Goal: Task Accomplishment & Management: Manage account settings

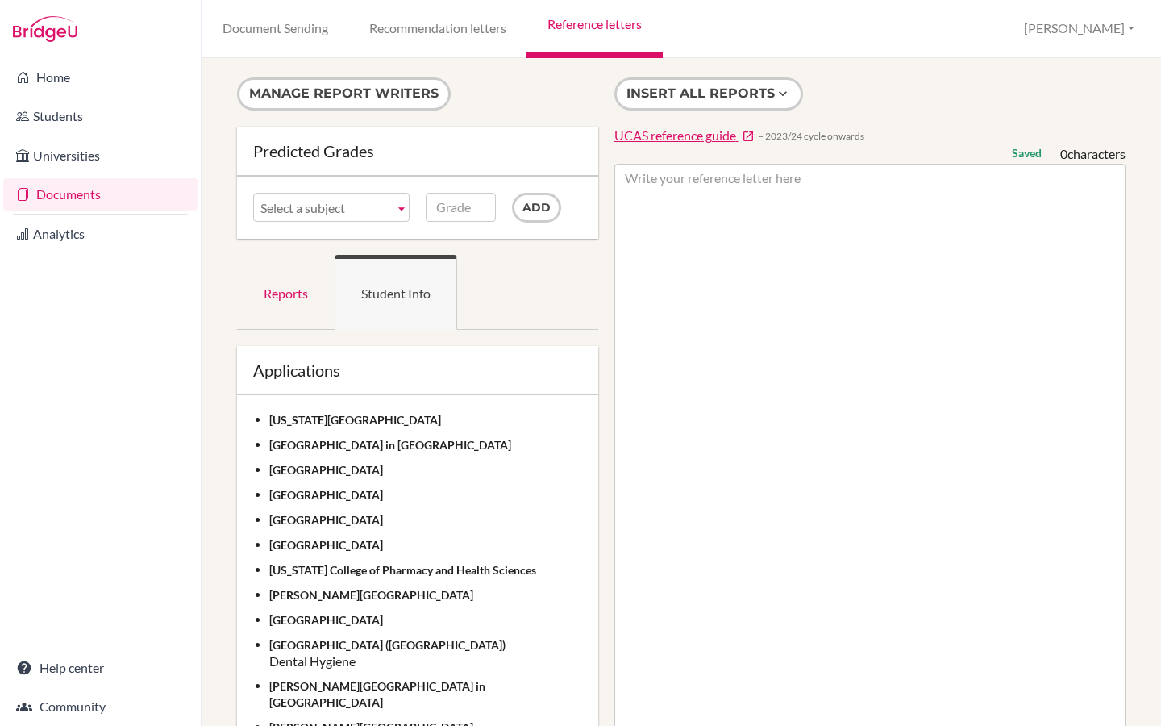
click at [84, 196] on link "Documents" at bounding box center [100, 194] width 194 height 32
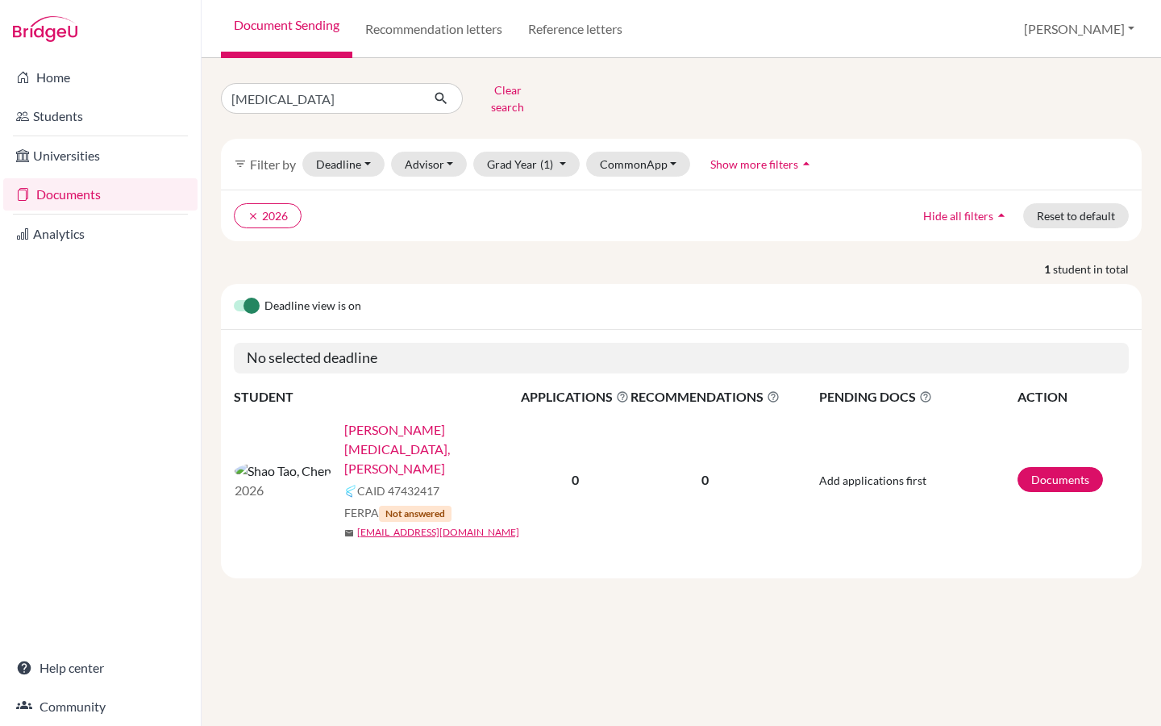
click at [344, 420] on link "[PERSON_NAME][MEDICAL_DATA], [PERSON_NAME]" at bounding box center [437, 449] width 187 height 58
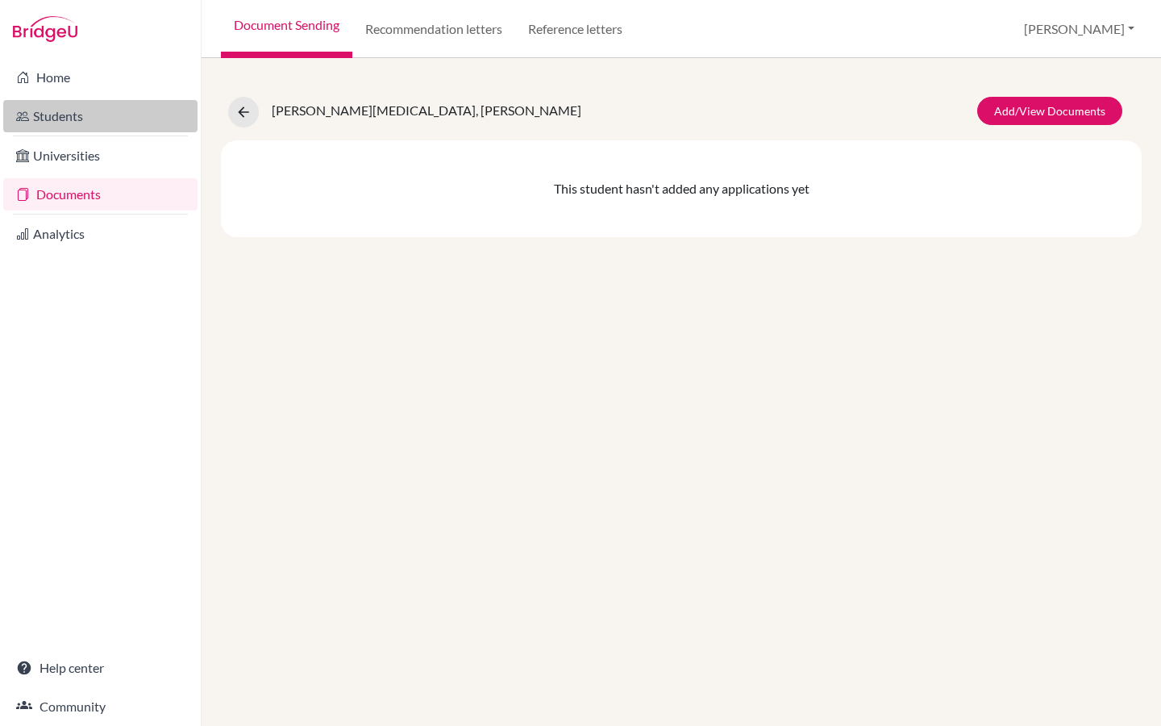
click at [84, 118] on link "Students" at bounding box center [100, 116] width 194 height 32
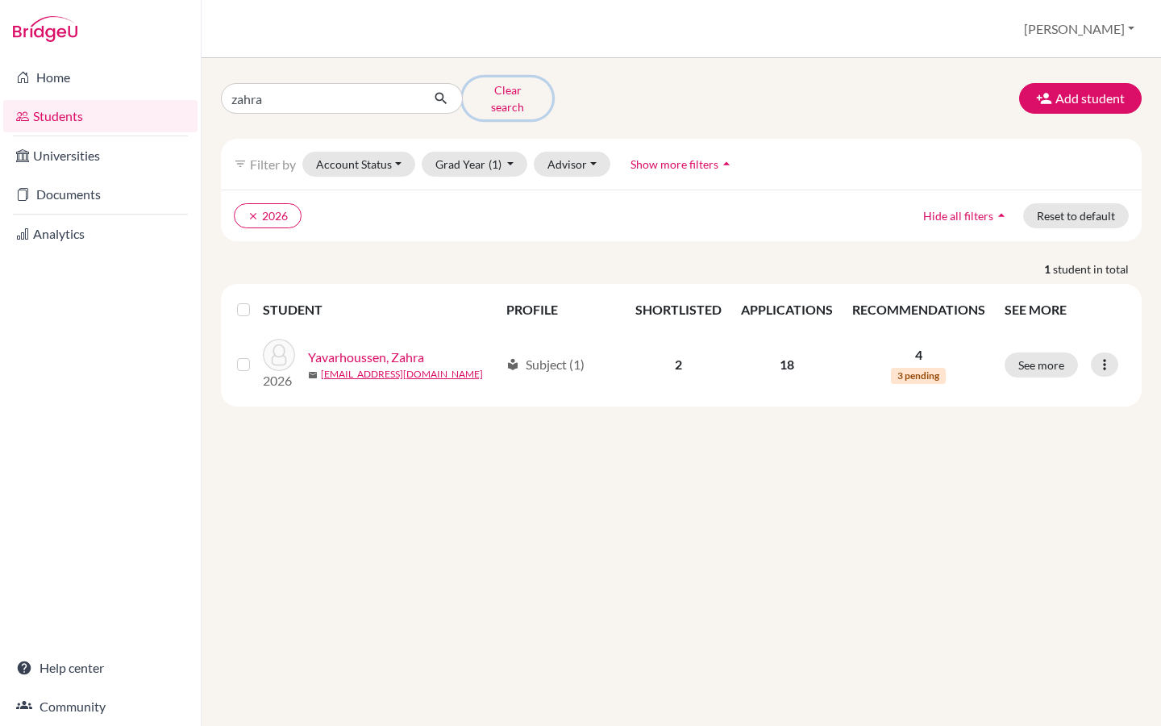
click at [501, 91] on button "Clear search" at bounding box center [508, 98] width 90 height 42
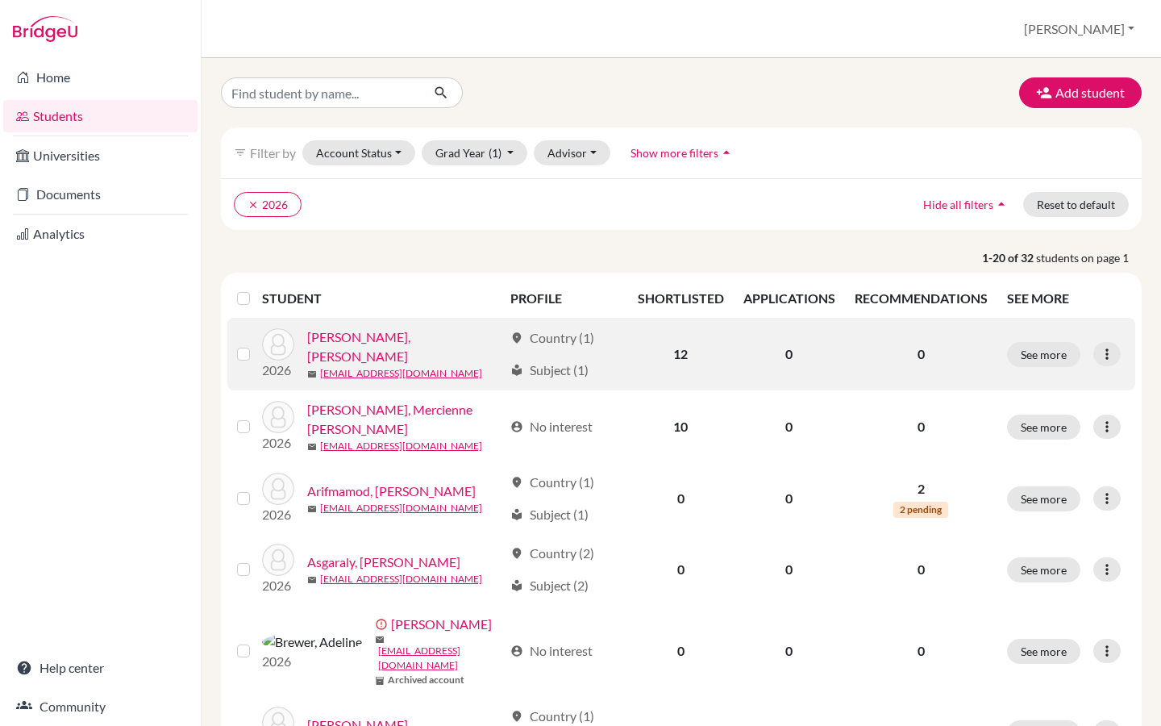
click at [339, 345] on link "[PERSON_NAME], [PERSON_NAME]" at bounding box center [405, 346] width 196 height 39
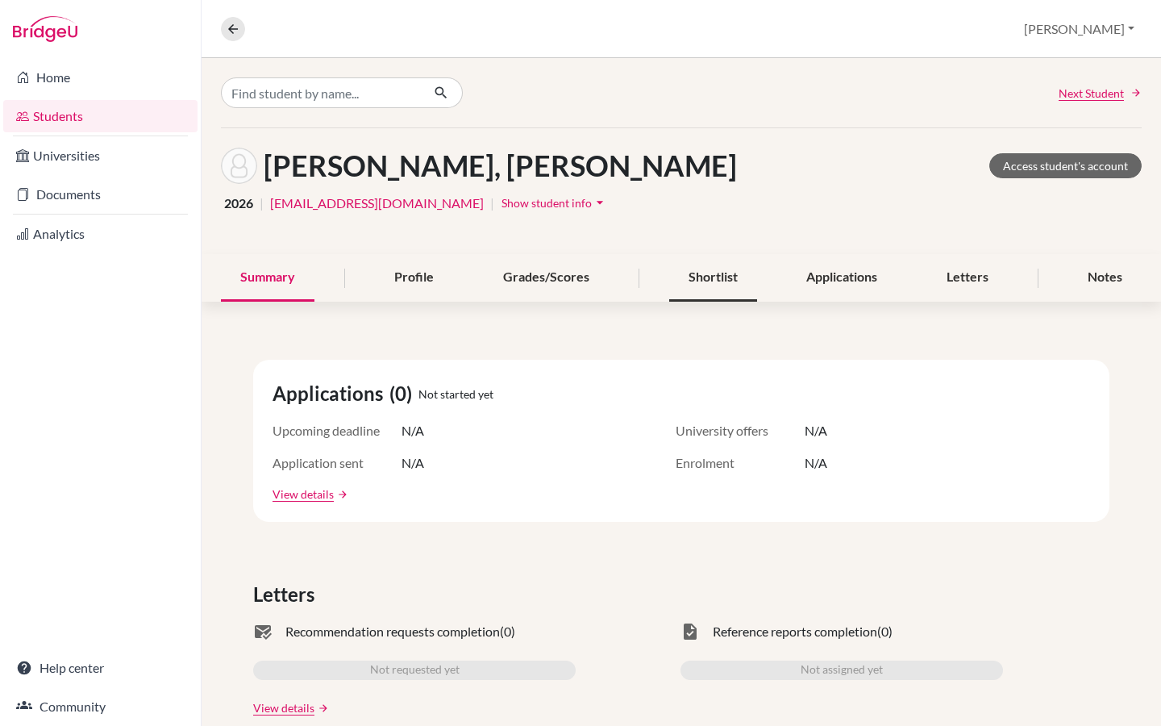
click at [730, 277] on div "Shortlist" at bounding box center [713, 278] width 88 height 48
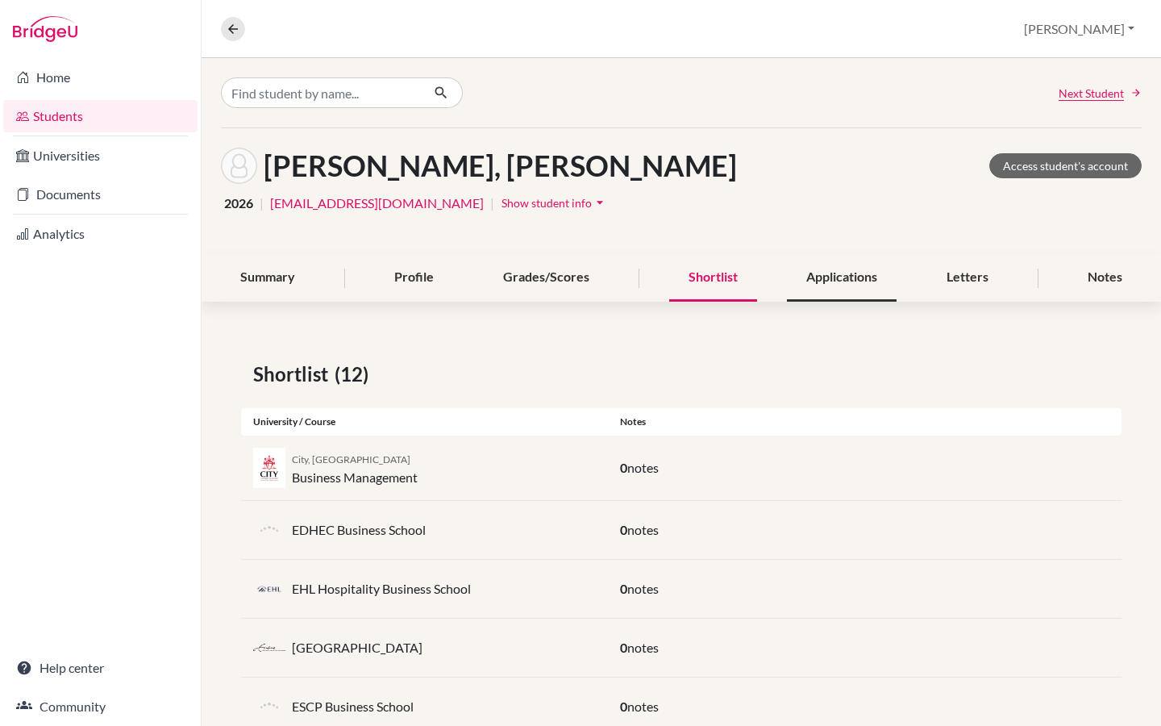
click at [869, 277] on div "Applications" at bounding box center [842, 278] width 110 height 48
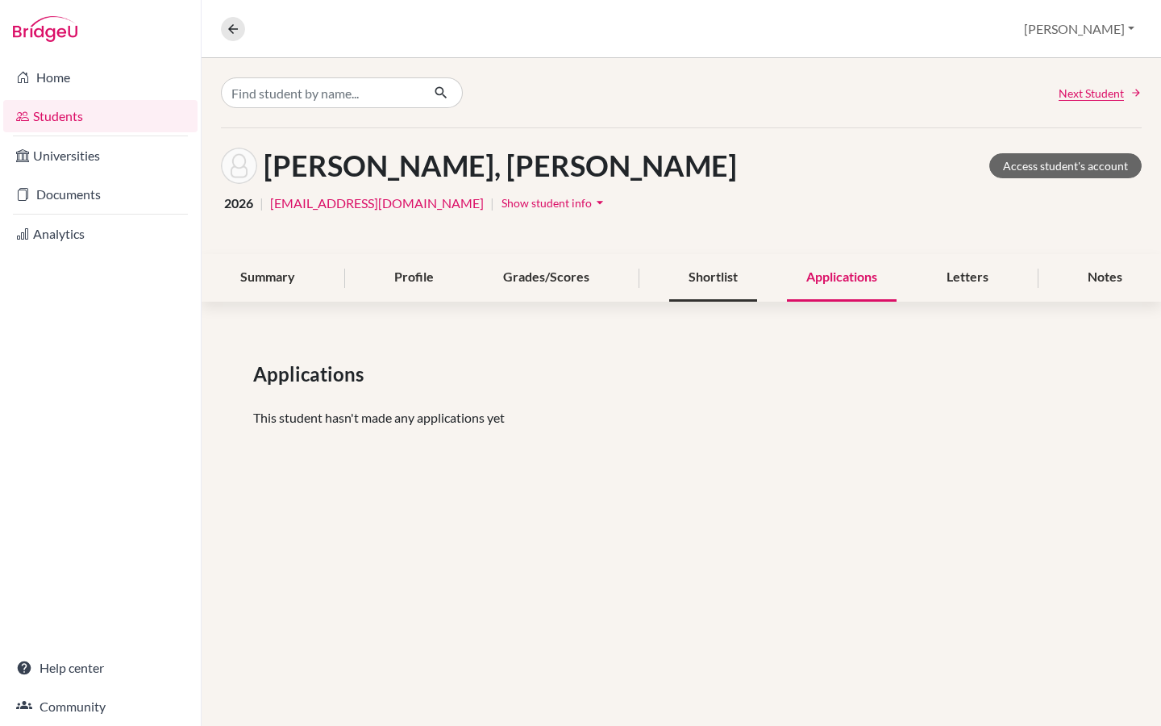
click at [706, 284] on div "Shortlist" at bounding box center [713, 278] width 88 height 48
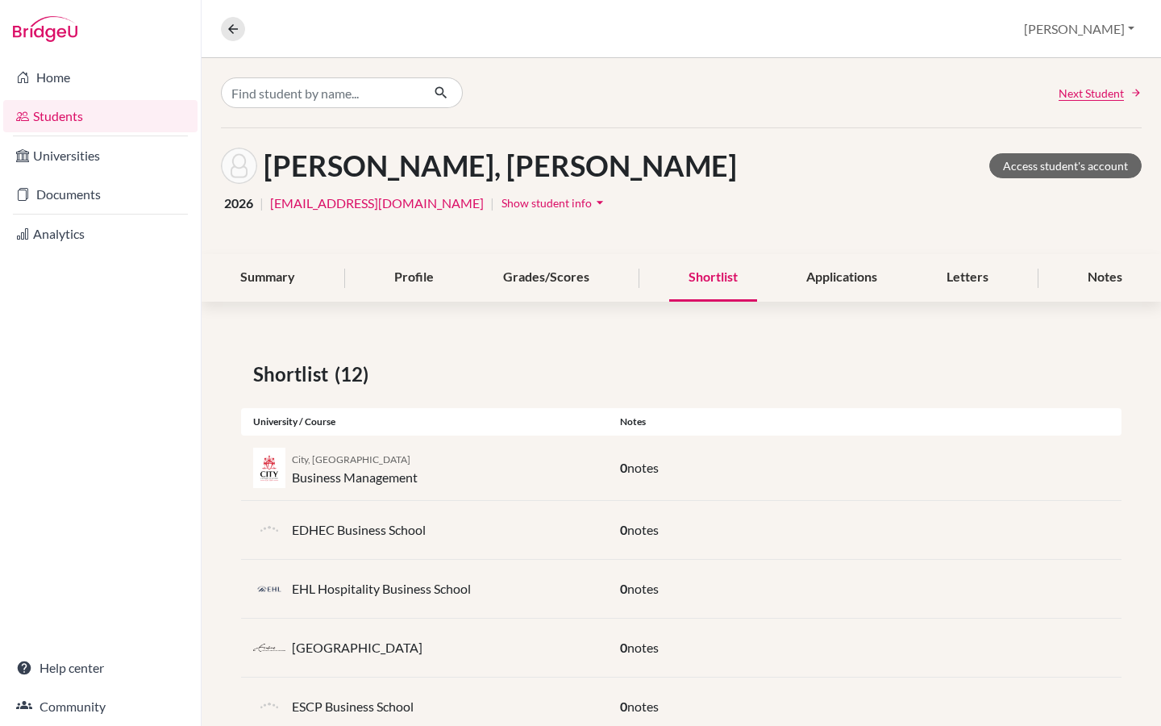
click at [460, 470] on div "City, [GEOGRAPHIC_DATA] Business Management" at bounding box center [424, 467] width 367 height 39
click at [1035, 165] on link "Access student's account" at bounding box center [1065, 165] width 152 height 25
